Goal: Task Accomplishment & Management: Manage account settings

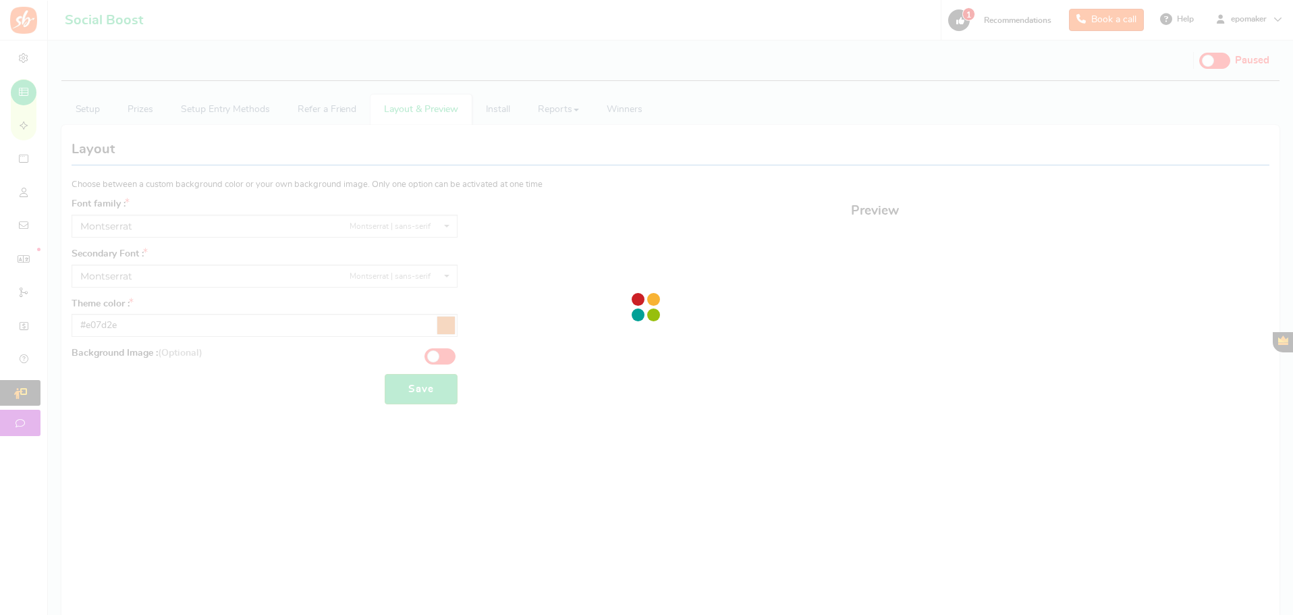
select select "961"
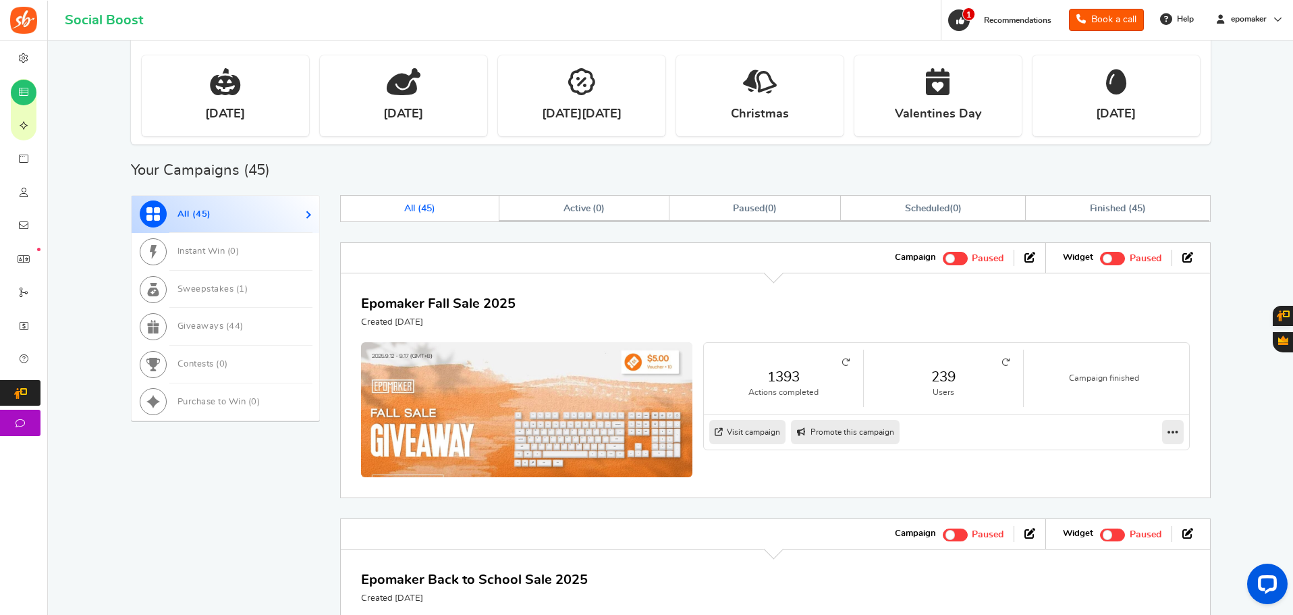
scroll to position [405, 0]
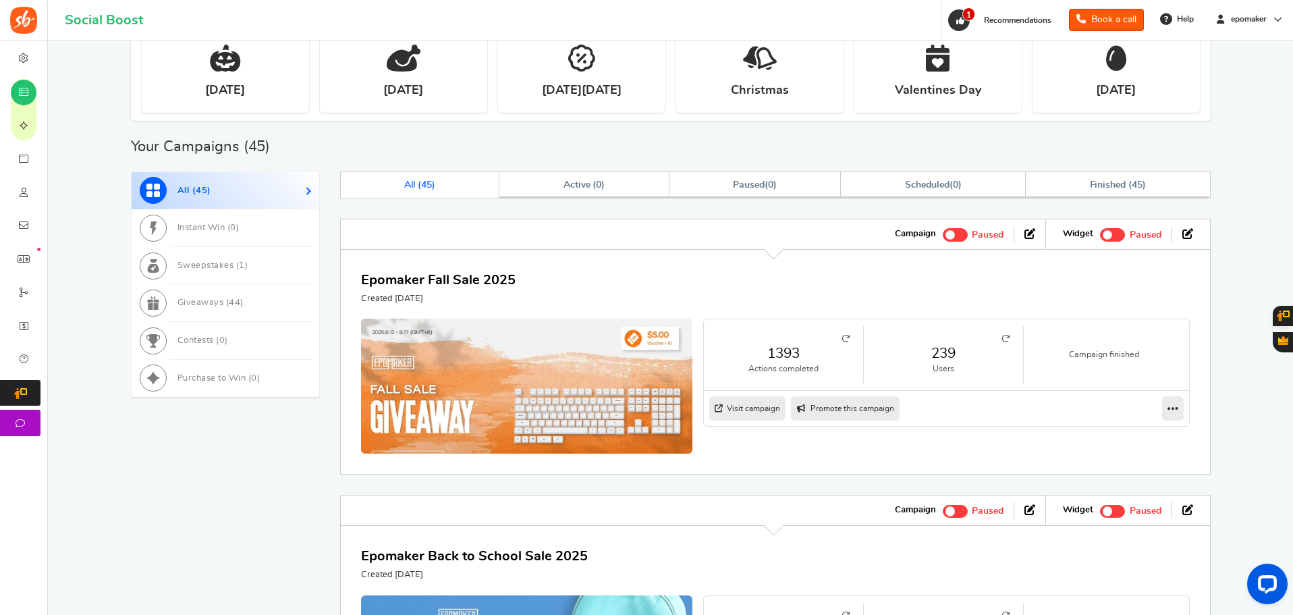
click at [960, 232] on span at bounding box center [954, 234] width 25 height 13
click at [942, 232] on input "Active Paused" at bounding box center [942, 233] width 0 height 9
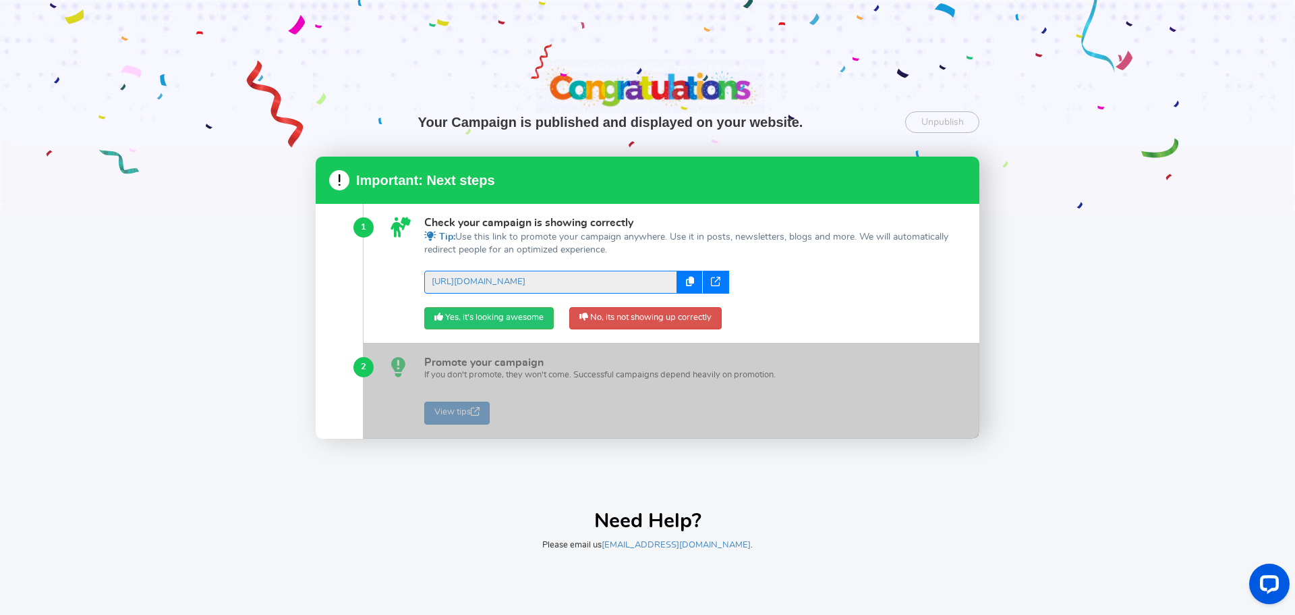
scroll to position [0, 0]
click at [1142, 395] on div "Your Campaign is published and displayed on your website. Unpublish Unpublish t…" at bounding box center [647, 307] width 1295 height 615
click at [1127, 337] on div "Your Campaign is published and displayed on your website. Unpublish Unpublish t…" at bounding box center [647, 307] width 1295 height 615
click at [175, 333] on div "Your Campaign is published and displayed on your website. Unpublish Unpublish t…" at bounding box center [647, 307] width 1295 height 615
click at [192, 159] on div at bounding box center [647, 106] width 1295 height 212
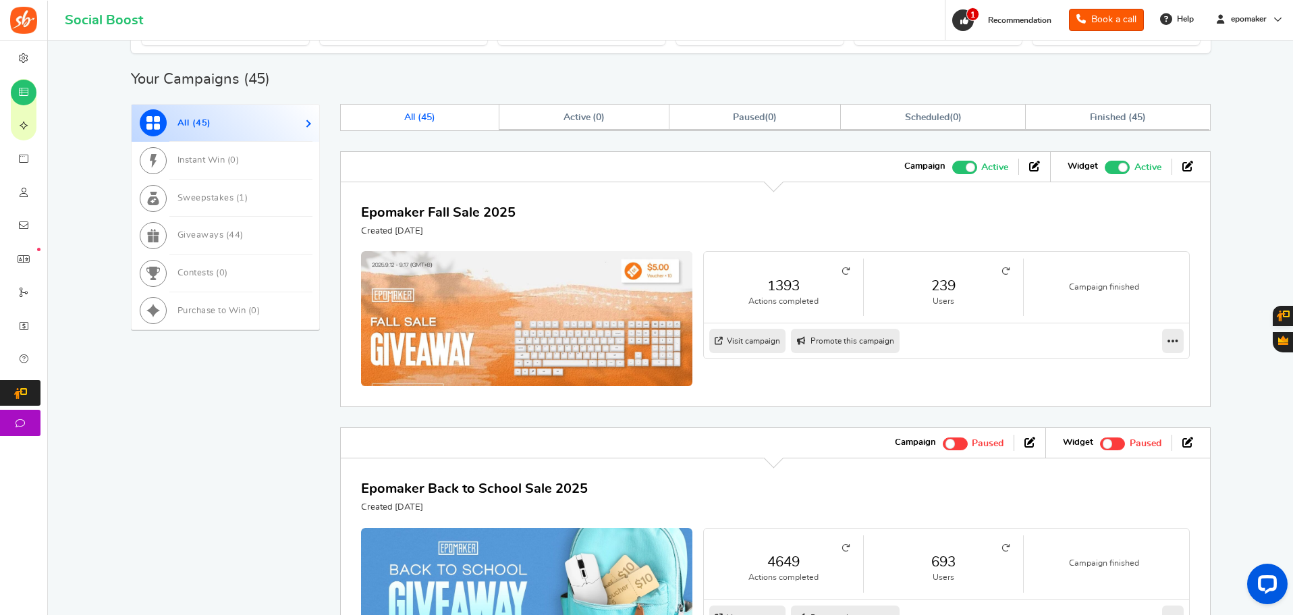
click at [1111, 165] on span "Recommended: TURN ON" at bounding box center [1116, 167] width 25 height 13
click at [1104, 165] on input "Recommended: TURN ON Active Paused" at bounding box center [1104, 165] width 0 height 9
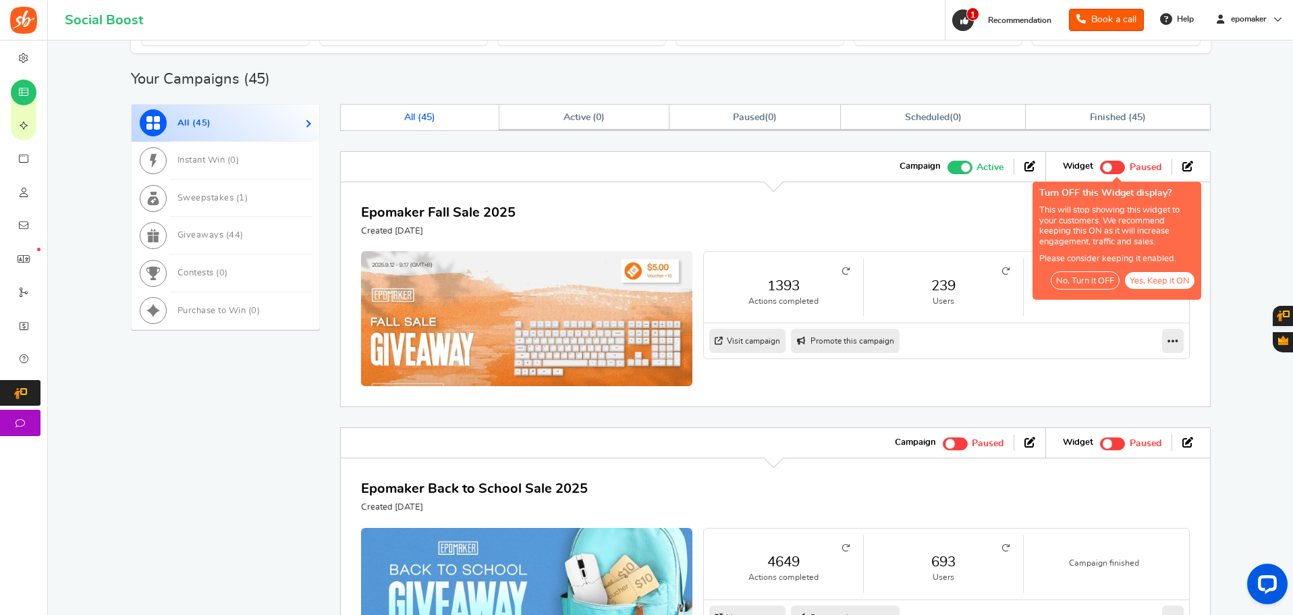
click at [1079, 280] on button "No, Turn it OFF" at bounding box center [1084, 280] width 69 height 18
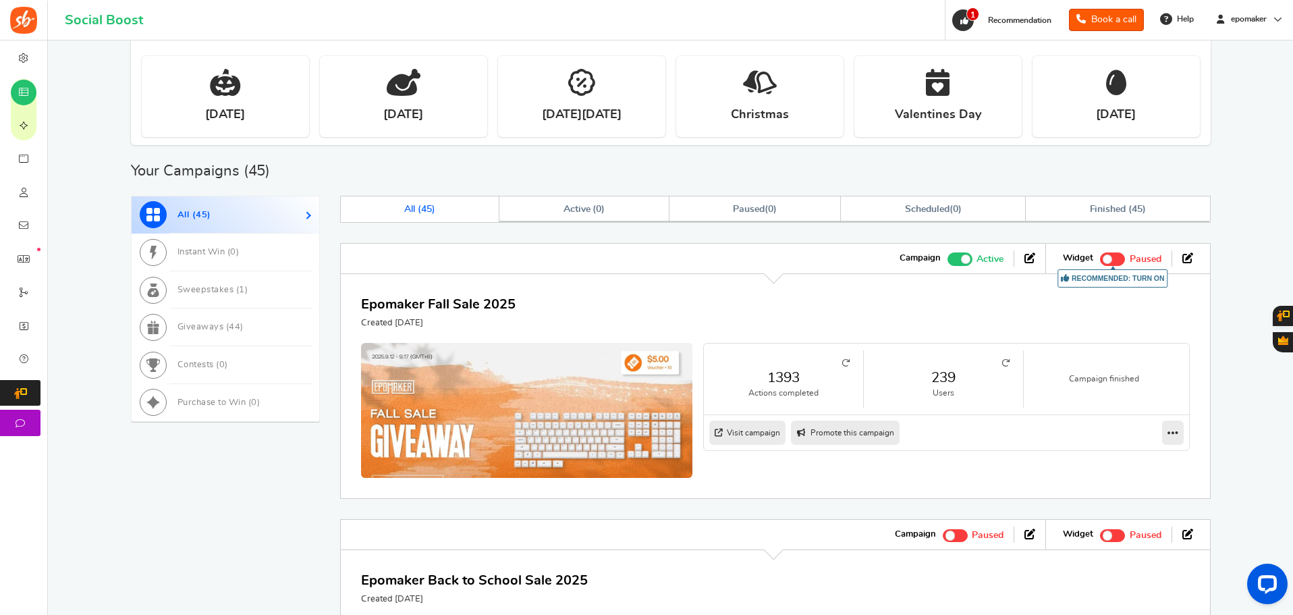
scroll to position [405, 0]
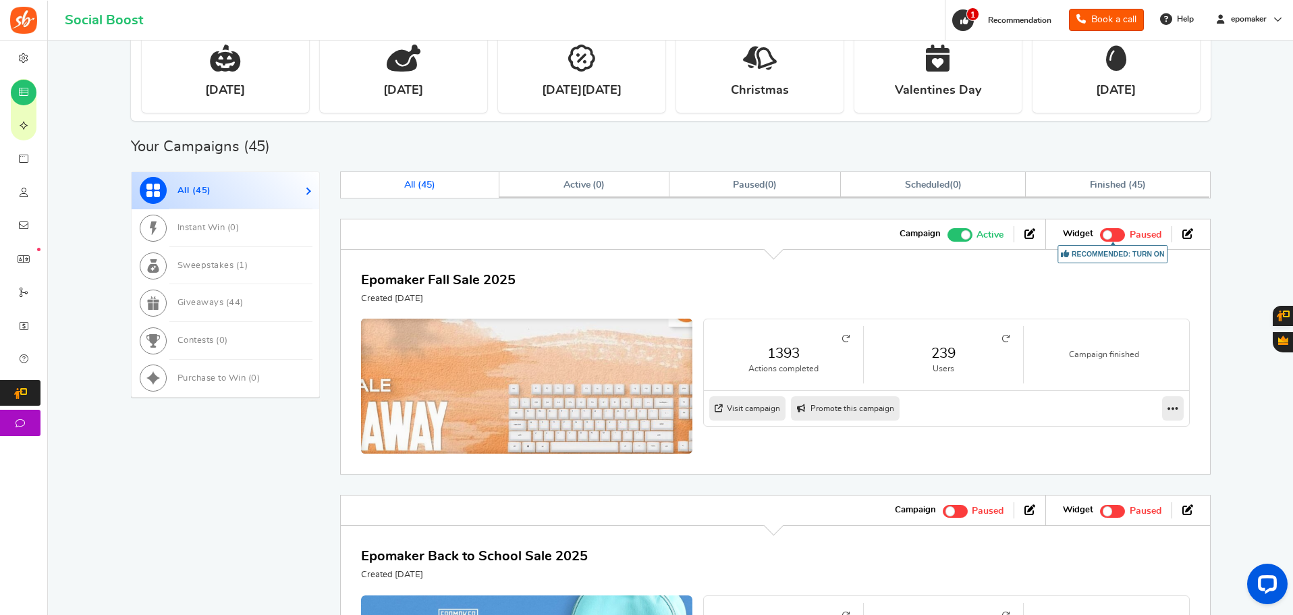
click at [581, 376] on img at bounding box center [526, 396] width 497 height 233
